Goal: Ask a question

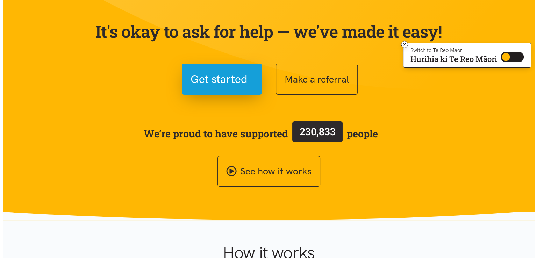
scroll to position [61, 0]
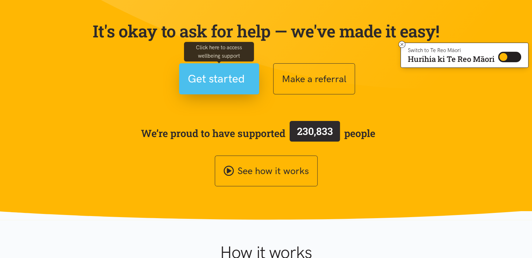
click at [196, 87] on span "Get started" at bounding box center [216, 79] width 57 height 18
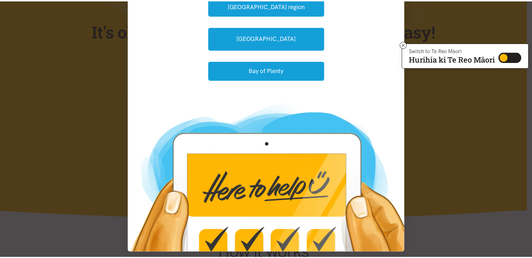
scroll to position [137, 0]
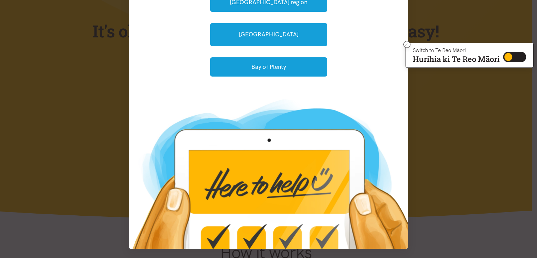
click at [52, 92] on div "Where is the help needed? Currently we are available in the following areas. Ne…" at bounding box center [268, 129] width 537 height 258
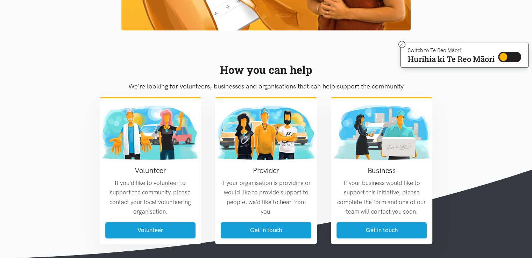
scroll to position [766, 0]
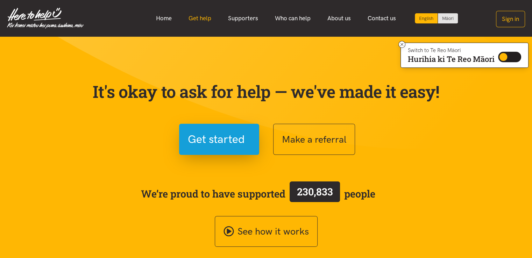
click at [196, 22] on link "Get help" at bounding box center [200, 18] width 40 height 15
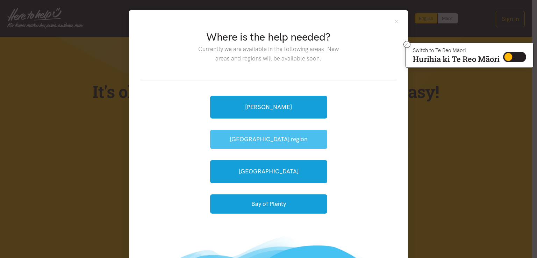
click at [253, 138] on button "[GEOGRAPHIC_DATA] region" at bounding box center [268, 139] width 117 height 19
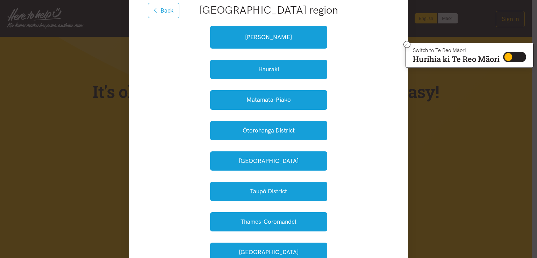
scroll to position [88, 0]
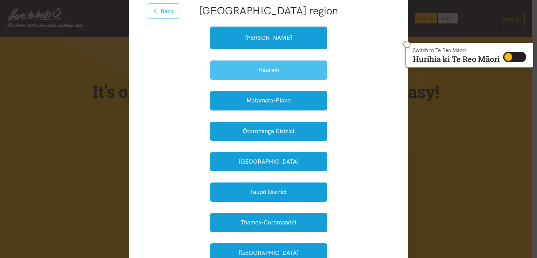
click at [231, 70] on button "Hauraki" at bounding box center [268, 70] width 117 height 19
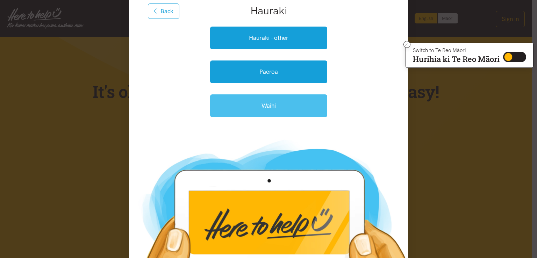
click at [233, 104] on link "Waihi" at bounding box center [268, 105] width 117 height 23
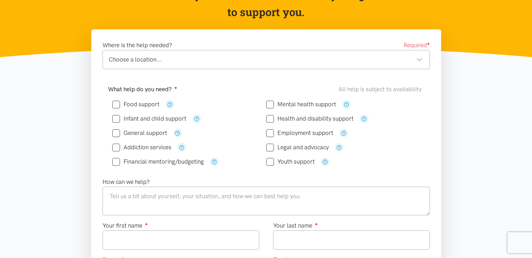
scroll to position [90, 0]
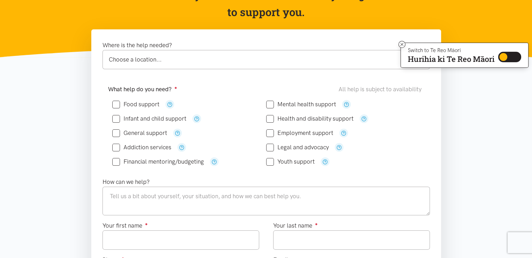
click at [164, 64] on div "Choose a location... Choose a location..." at bounding box center [267, 59] width 328 height 19
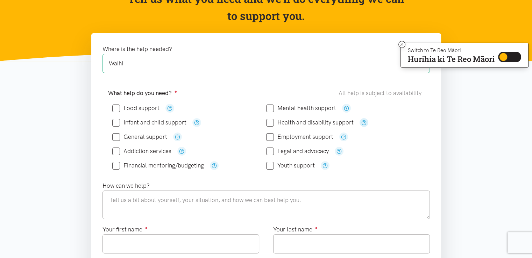
scroll to position [0, 0]
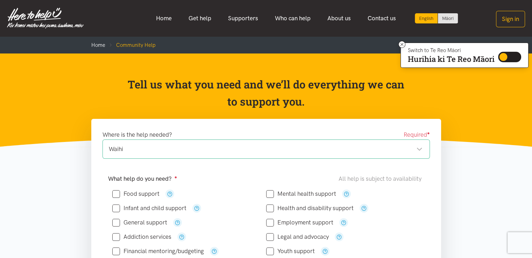
click at [42, 14] on img at bounding box center [45, 18] width 77 height 21
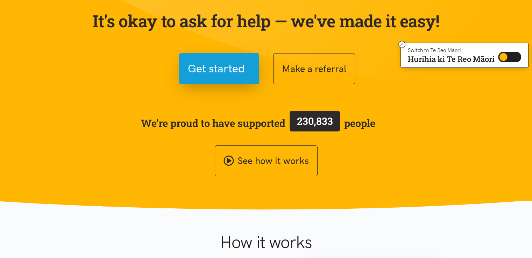
scroll to position [83, 0]
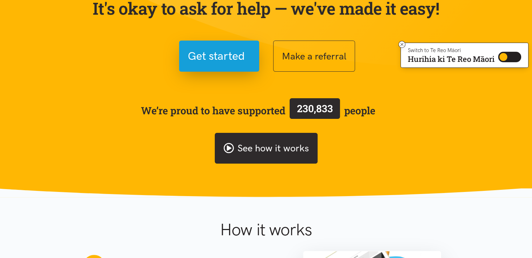
click at [276, 150] on link "See how it works" at bounding box center [266, 148] width 103 height 31
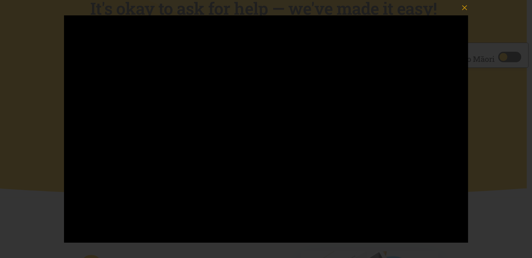
click at [32, 77] on div at bounding box center [266, 129] width 532 height 258
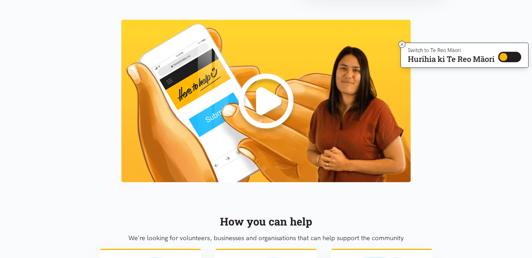
scroll to position [603, 0]
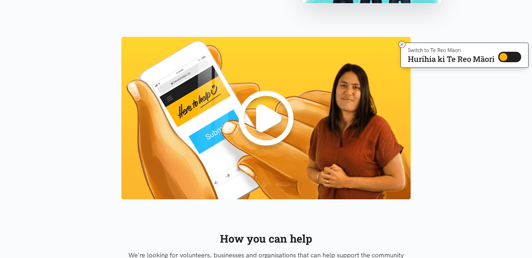
click at [258, 103] on img at bounding box center [265, 118] width 289 height 163
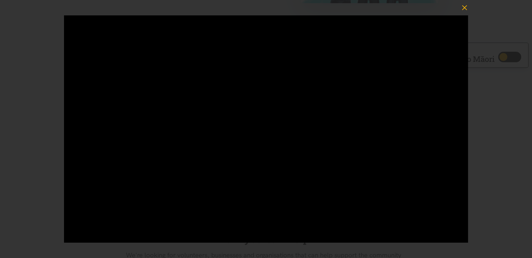
click at [463, 6] on icon "button" at bounding box center [464, 7] width 5 height 5
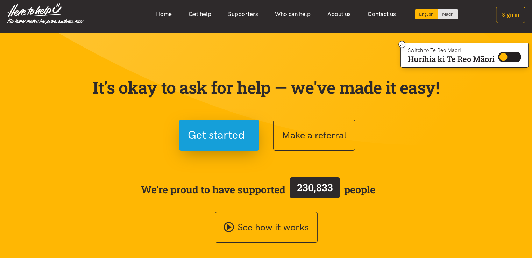
scroll to position [0, 0]
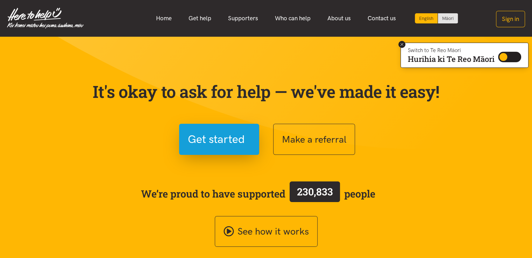
click at [402, 44] on icon at bounding box center [402, 44] width 5 height 5
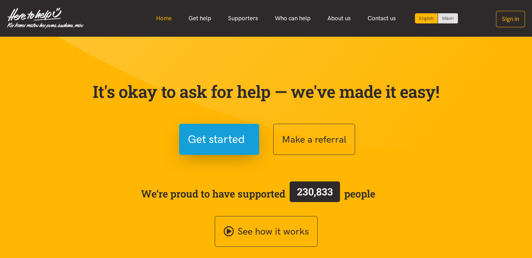
click at [164, 20] on link "Home" at bounding box center [164, 18] width 33 height 15
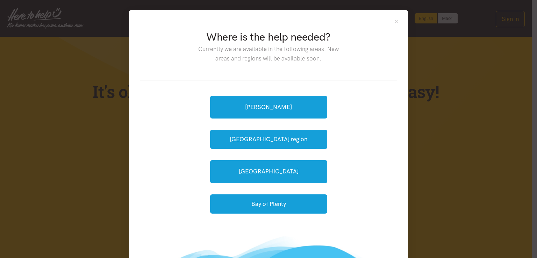
click at [429, 152] on div "Where is the help needed? Currently we are available in the following areas. Ne…" at bounding box center [268, 129] width 537 height 258
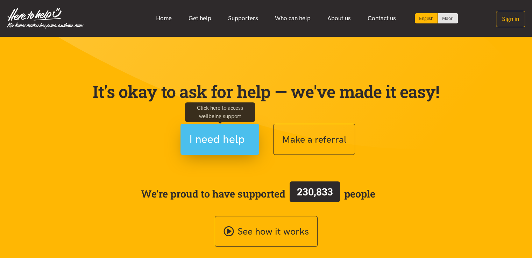
click at [219, 131] on span "I need help" at bounding box center [217, 140] width 56 height 18
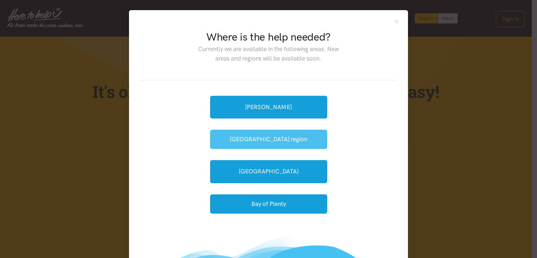
click at [262, 145] on button "[GEOGRAPHIC_DATA] region" at bounding box center [268, 139] width 117 height 19
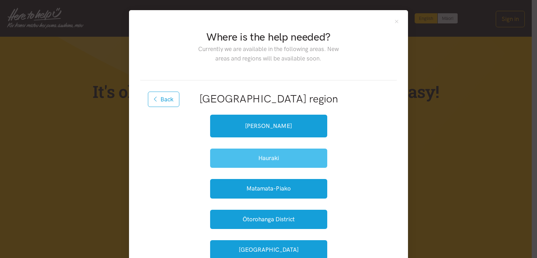
click at [262, 160] on button "Hauraki" at bounding box center [268, 158] width 117 height 19
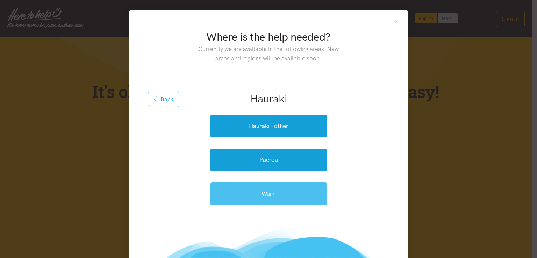
click at [266, 194] on link "Waihi" at bounding box center [268, 194] width 117 height 23
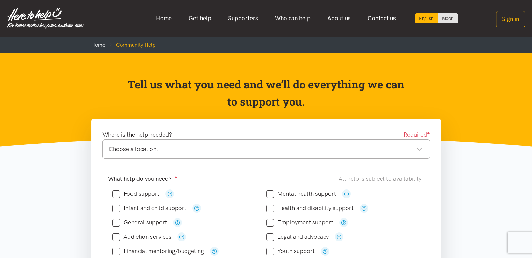
click at [142, 141] on div "Choose a location... Choose a location..." at bounding box center [267, 149] width 328 height 19
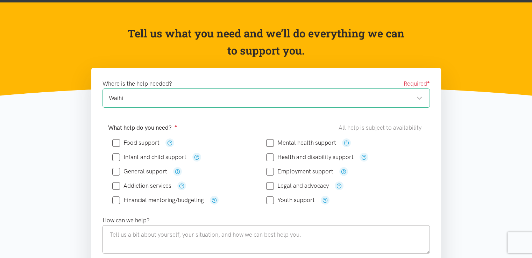
scroll to position [70, 0]
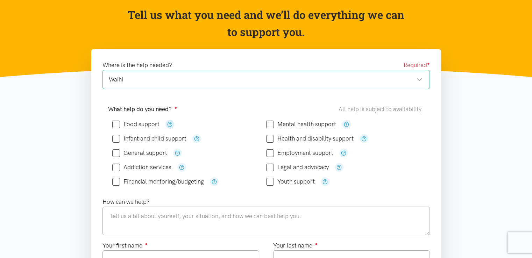
click at [168, 125] on icon "button" at bounding box center [169, 124] width 5 height 5
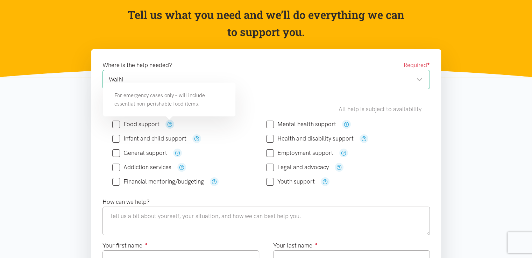
click at [168, 125] on icon "button" at bounding box center [169, 124] width 5 height 5
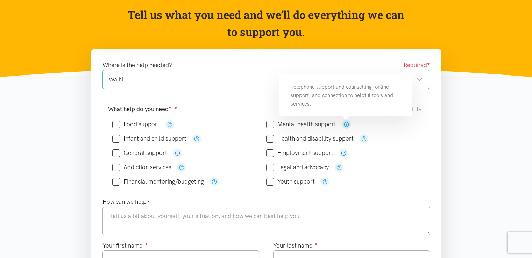
click at [346, 122] on icon "button" at bounding box center [346, 124] width 5 height 5
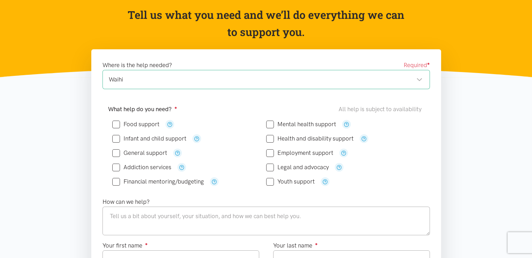
click at [447, 136] on div "Where is the help needed? Required ● Waihi Waihi Waihi locations Choose a locat…" at bounding box center [266, 252] width 364 height 406
click at [364, 138] on icon "button" at bounding box center [363, 138] width 5 height 5
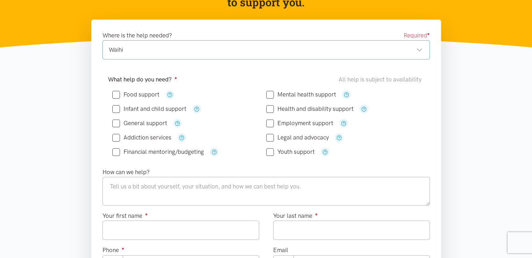
scroll to position [100, 0]
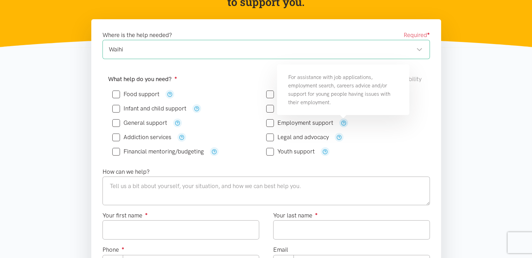
click at [342, 122] on icon "button" at bounding box center [343, 122] width 5 height 5
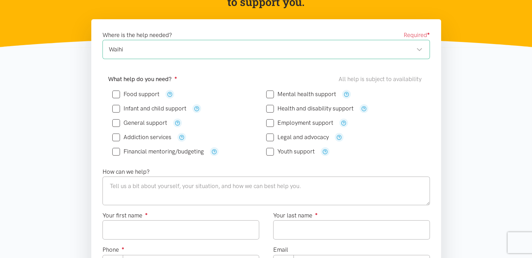
click at [441, 104] on div "Where is the help needed? Required ● Waihi Waihi Waihi locations Choose a locat…" at bounding box center [266, 222] width 364 height 406
click at [175, 121] on icon "button" at bounding box center [177, 122] width 5 height 5
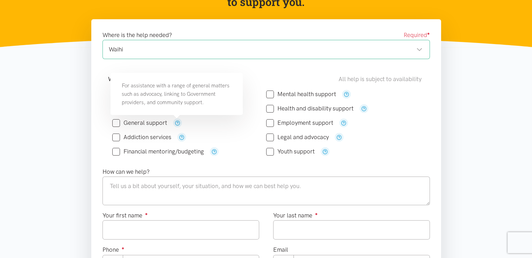
click at [80, 129] on section "Where is the help needed? Required ● Waihi Waihi Waihi locations Choose a locat…" at bounding box center [266, 244] width 532 height 451
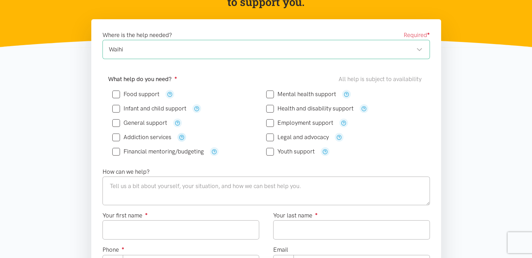
click at [182, 135] on icon "button" at bounding box center [181, 137] width 5 height 5
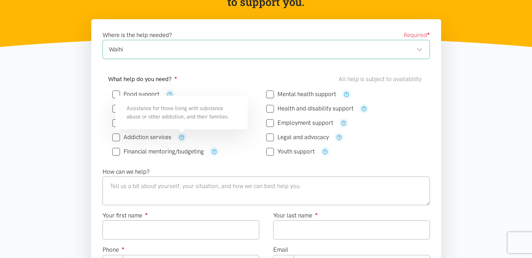
click at [84, 144] on section "Where is the help needed? Required ● Waihi Waihi Waihi locations Choose a locat…" at bounding box center [266, 244] width 532 height 451
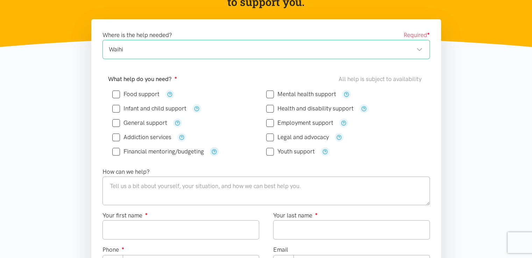
click at [216, 150] on icon "button" at bounding box center [214, 151] width 5 height 5
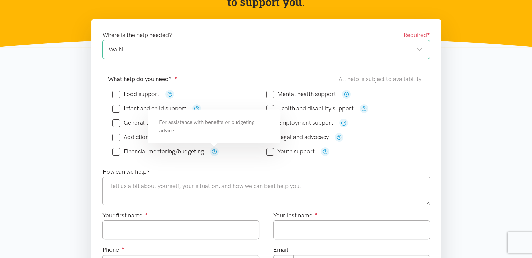
click at [48, 136] on section "Where is the help needed? Required ● Waihi Waihi Waihi locations Choose a locat…" at bounding box center [266, 244] width 532 height 451
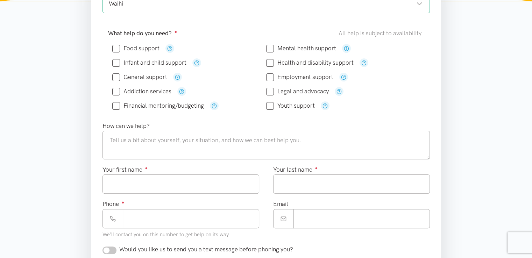
scroll to position [99, 0]
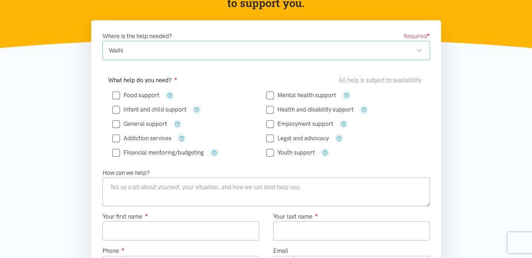
click at [94, 103] on div "Where is the help needed? Required ● Waihi Waihi Waihi locations Choose a locat…" at bounding box center [266, 223] width 350 height 406
click at [15, 113] on section "Where is the help needed? Required ● Waihi Waihi Waihi locations Choose a locat…" at bounding box center [266, 245] width 532 height 451
